Goal: Transaction & Acquisition: Book appointment/travel/reservation

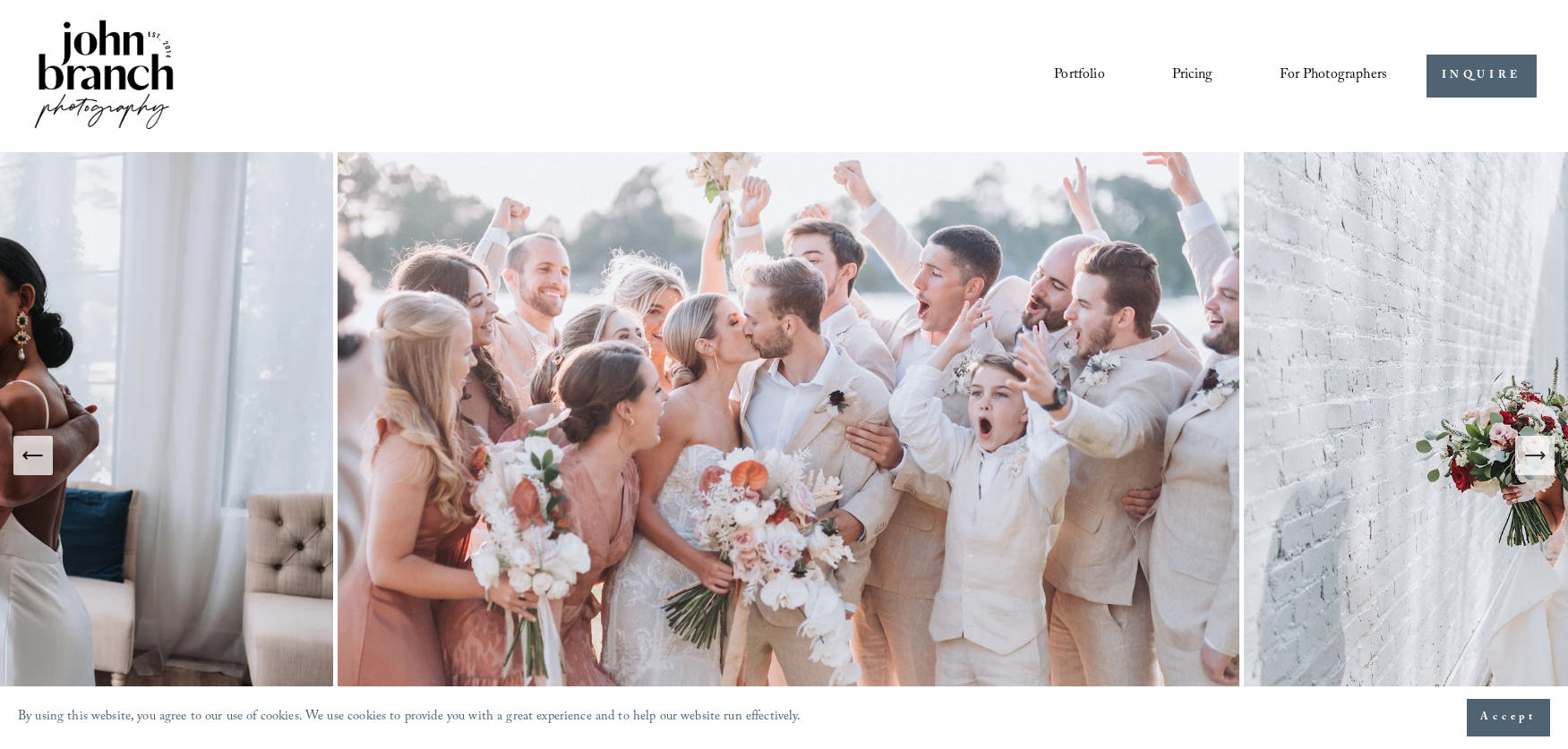
click at [1202, 78] on link "Pricing" at bounding box center [1192, 76] width 40 height 30
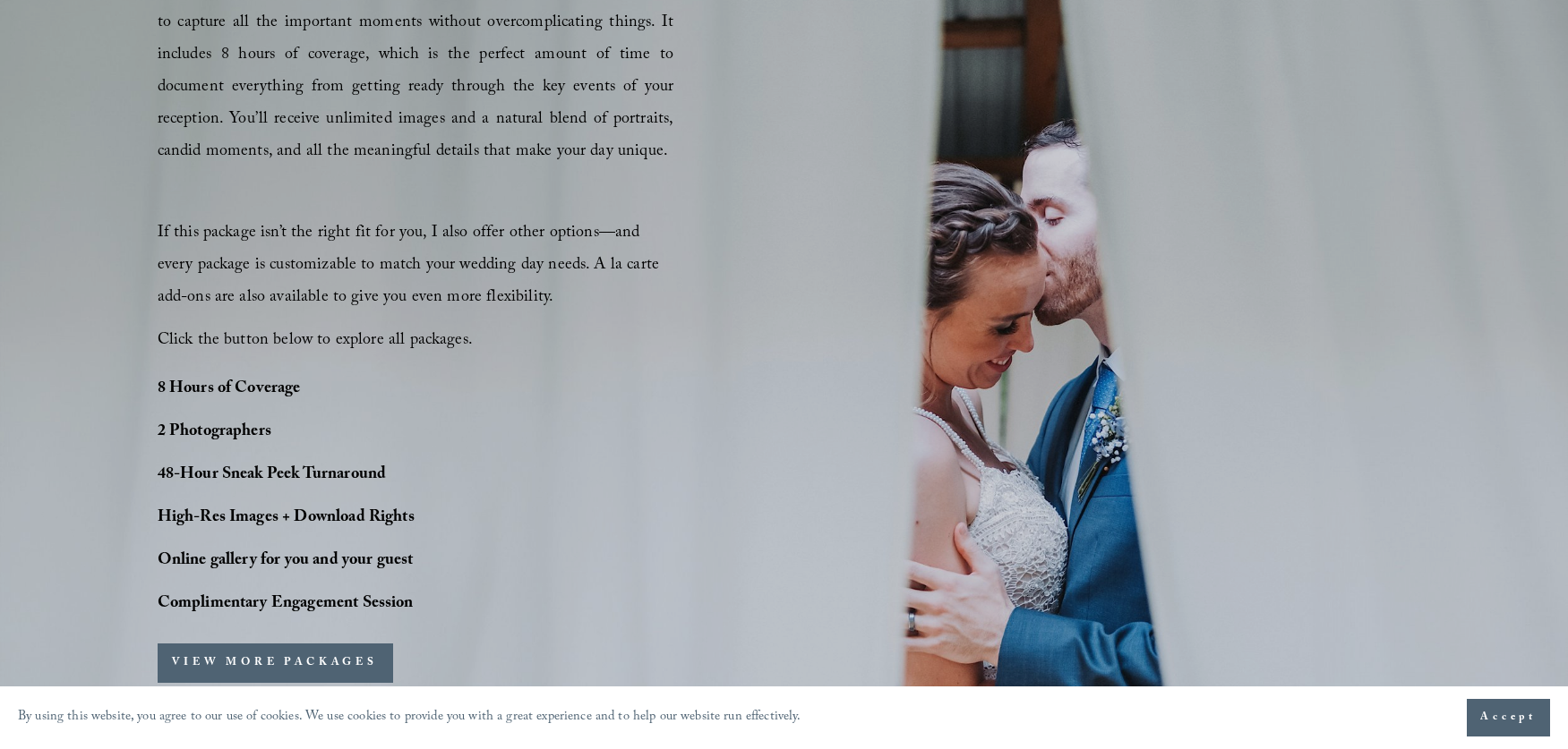
scroll to position [1258, 0]
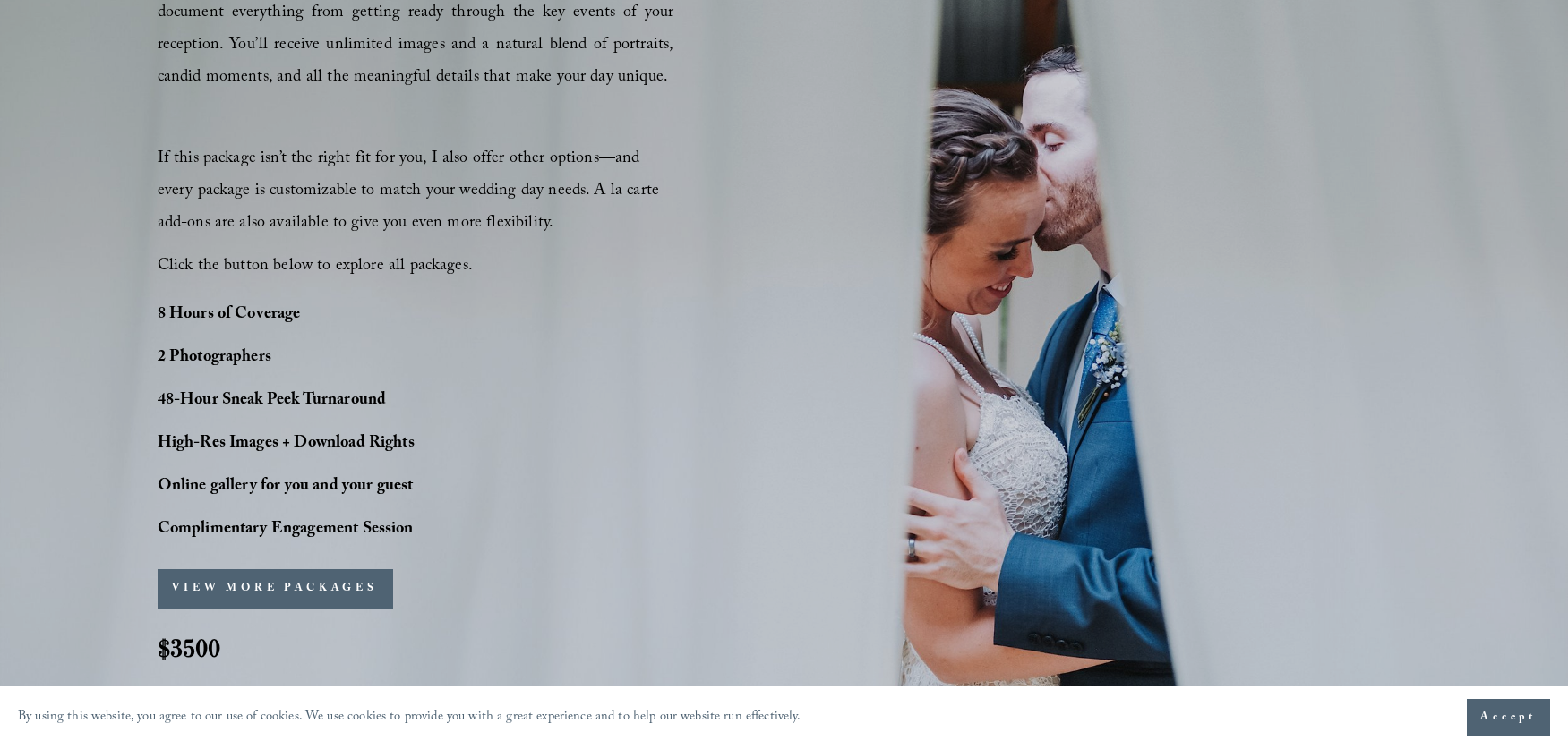
click at [264, 591] on button "VIEW MORE PACKAGES" at bounding box center [275, 589] width 236 height 39
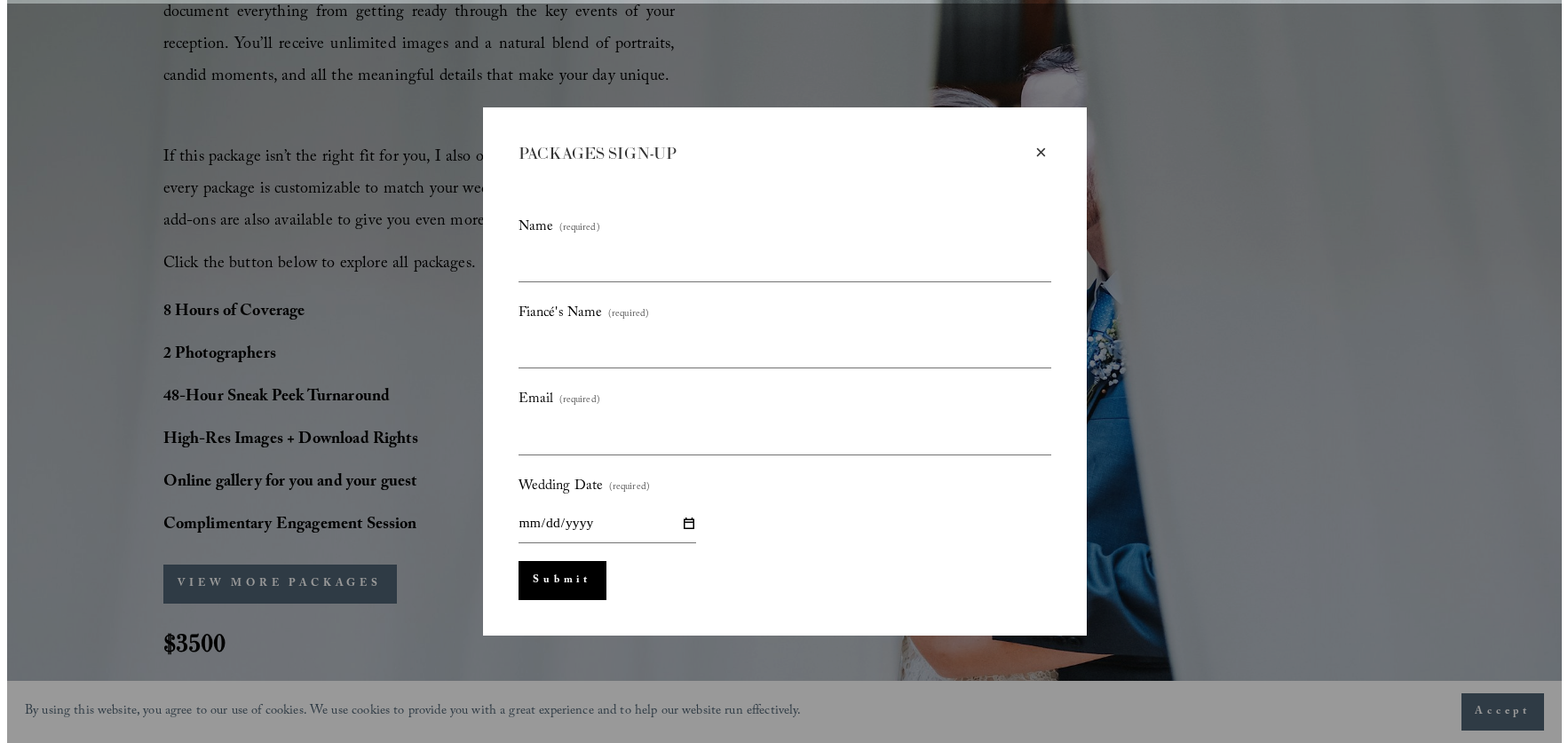
scroll to position [1251, 0]
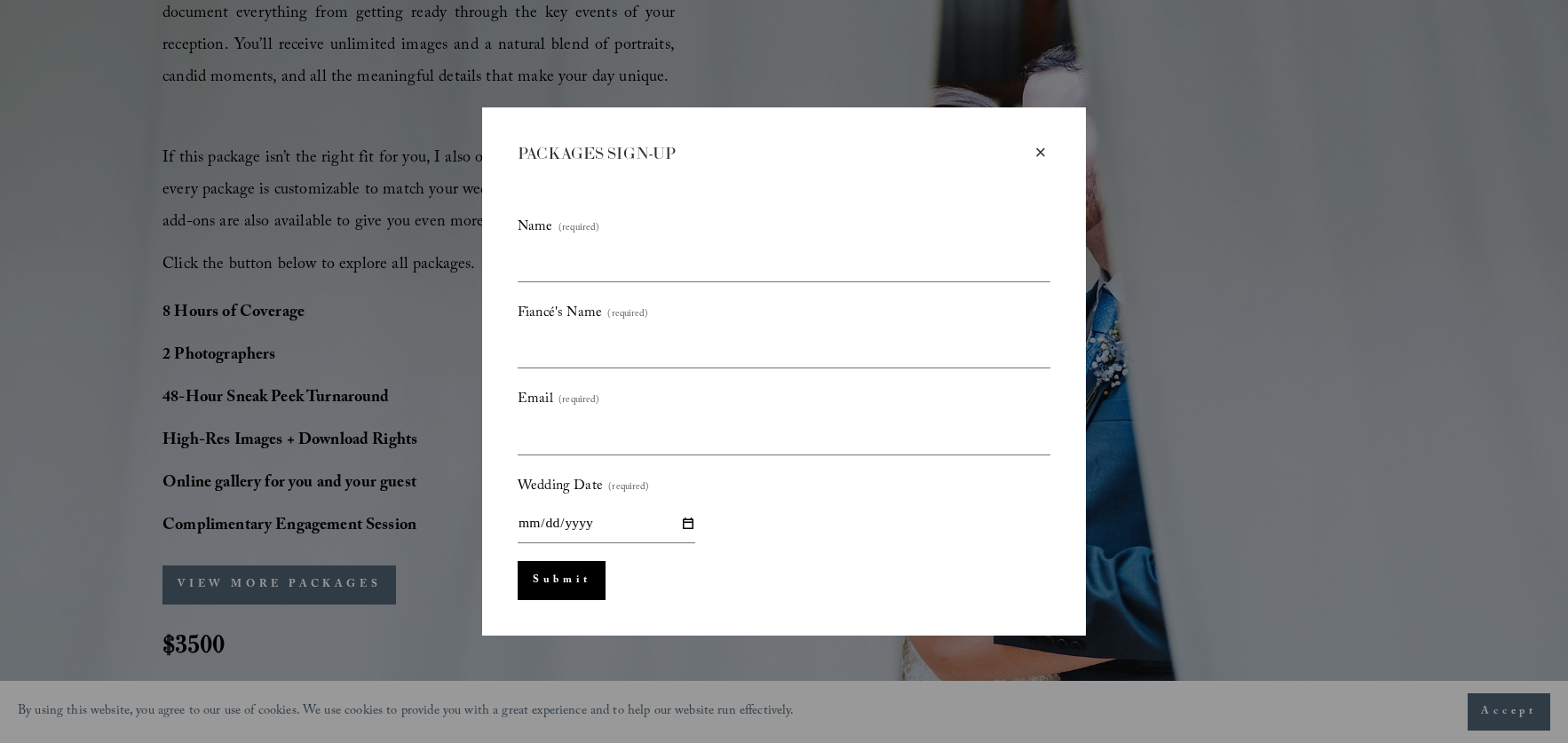
click at [1038, 150] on div "×" at bounding box center [1040, 152] width 20 height 20
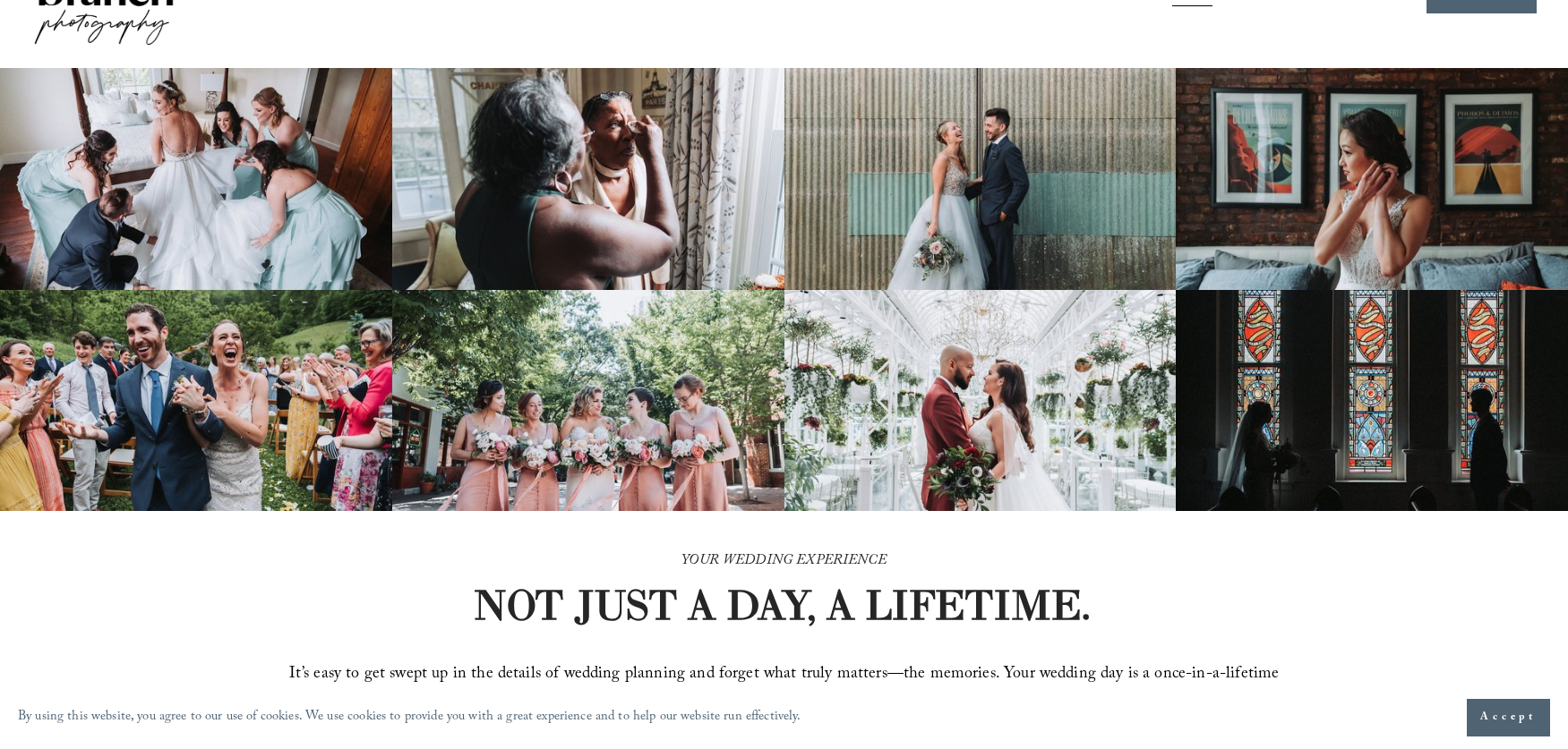
scroll to position [0, 0]
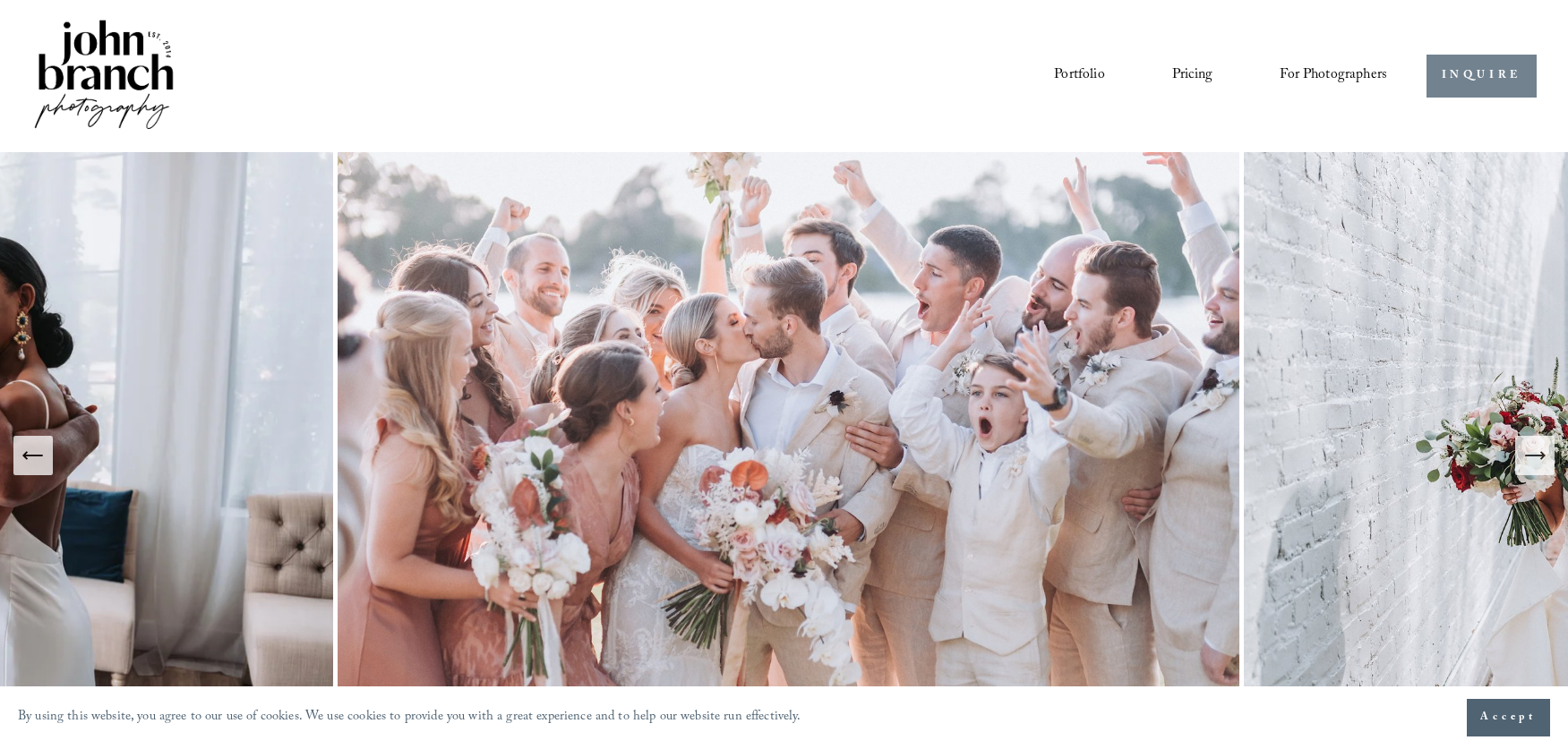
click at [1455, 83] on link "INQUIRE" at bounding box center [1482, 76] width 110 height 44
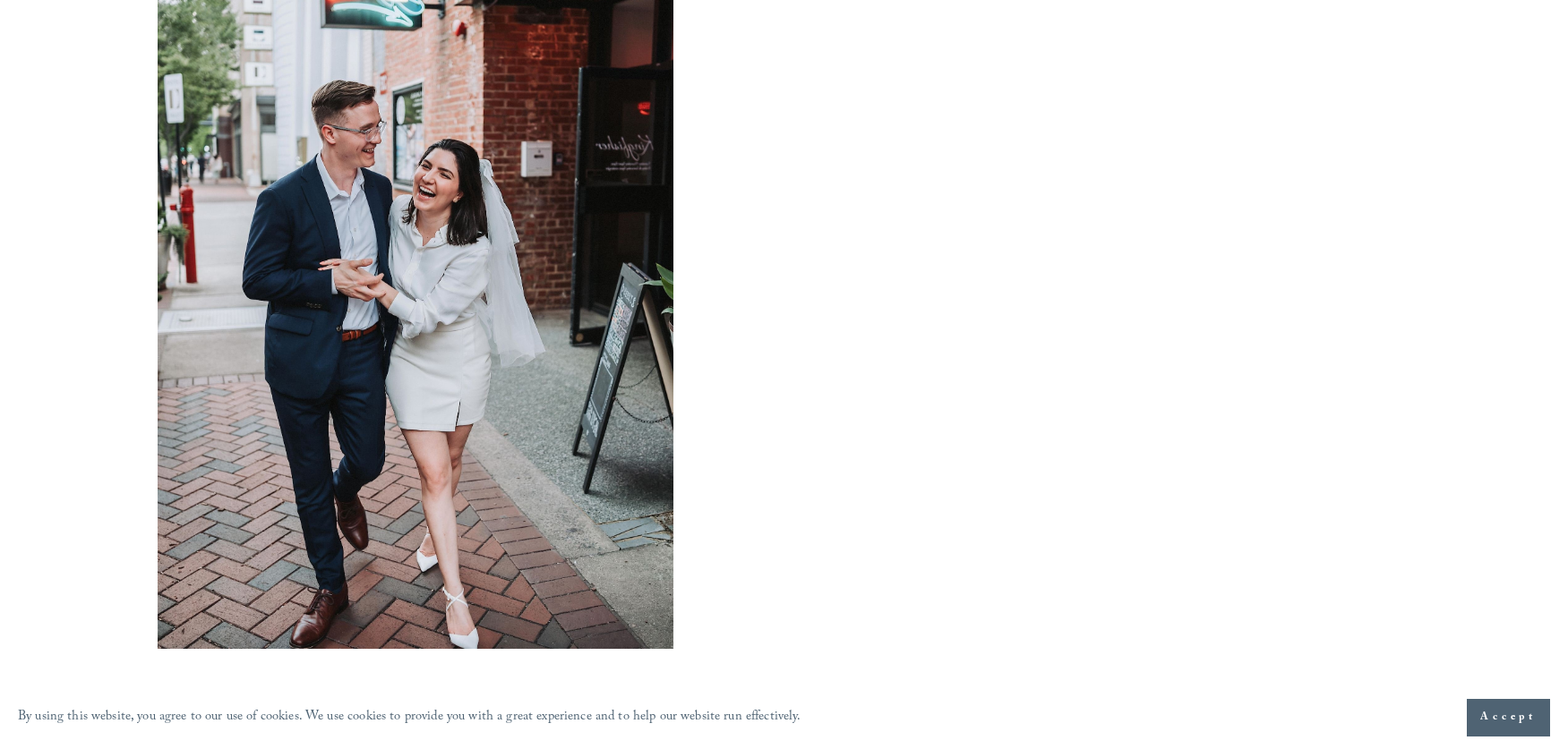
scroll to position [1446, 0]
